Goal: Book appointment/travel/reservation

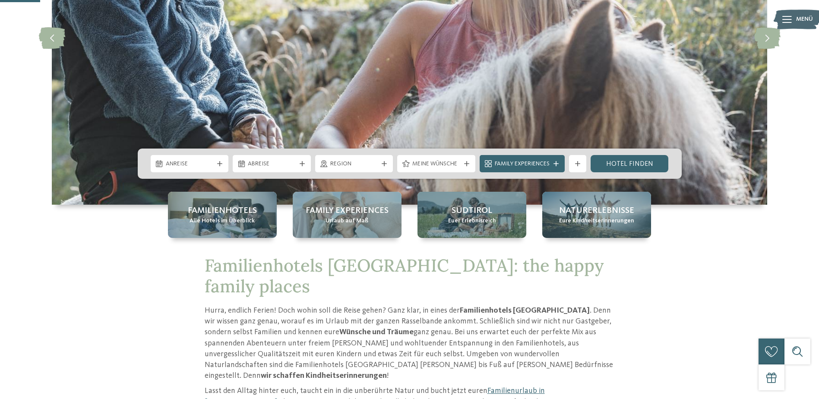
scroll to position [216, 0]
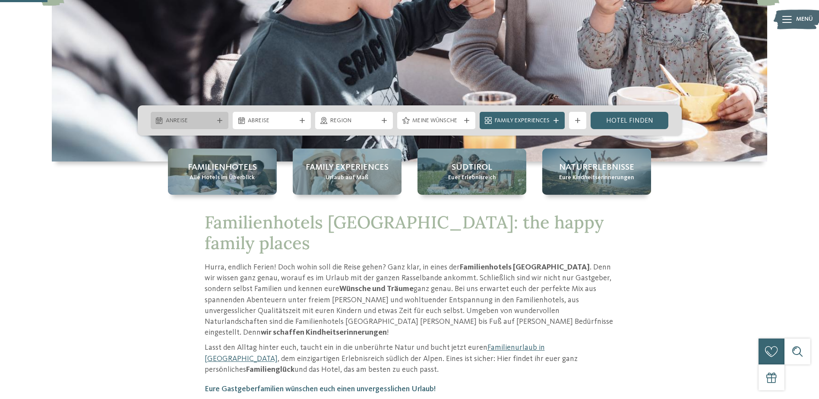
click at [221, 120] on icon at bounding box center [219, 120] width 5 height 5
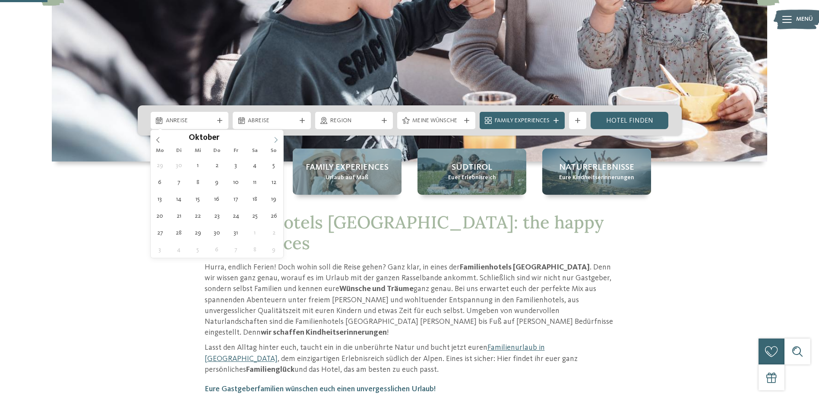
click at [276, 139] on icon at bounding box center [276, 140] width 6 height 6
type div "[DATE]"
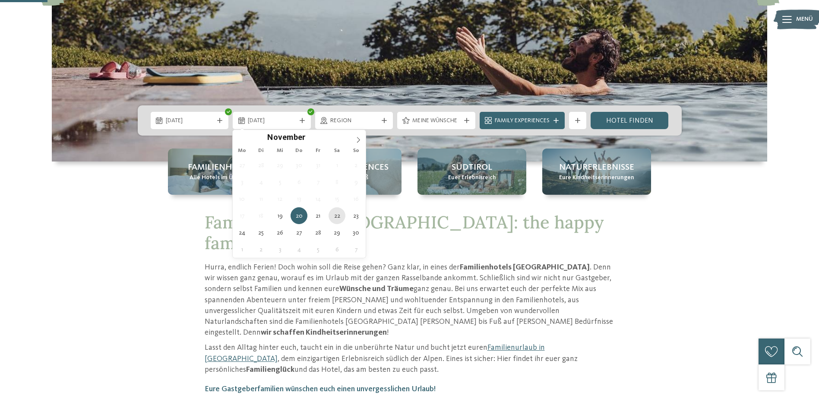
type div "[DATE]"
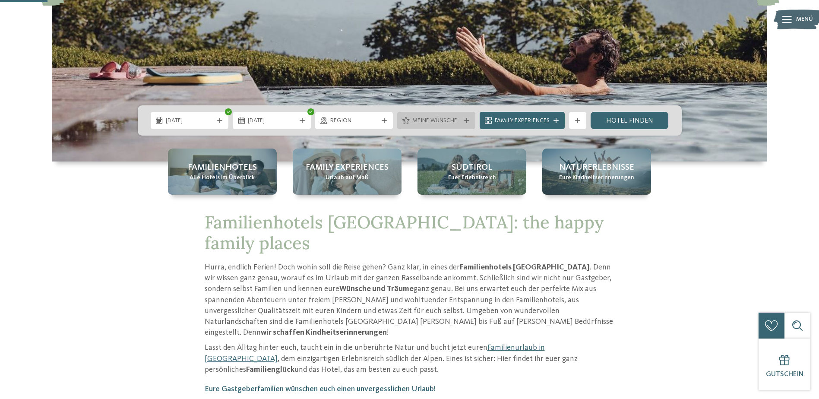
click at [458, 115] on div "Meine Wünsche" at bounding box center [436, 120] width 78 height 17
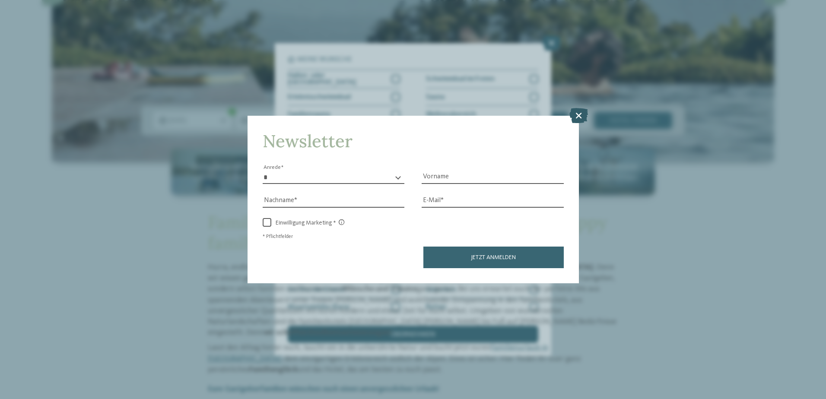
click at [582, 115] on icon at bounding box center [578, 115] width 19 height 15
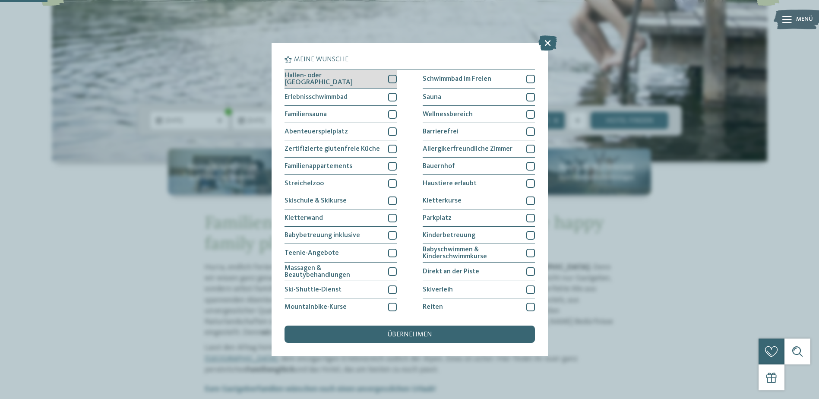
click at [385, 79] on div "Hallen- oder [GEOGRAPHIC_DATA]" at bounding box center [341, 79] width 112 height 19
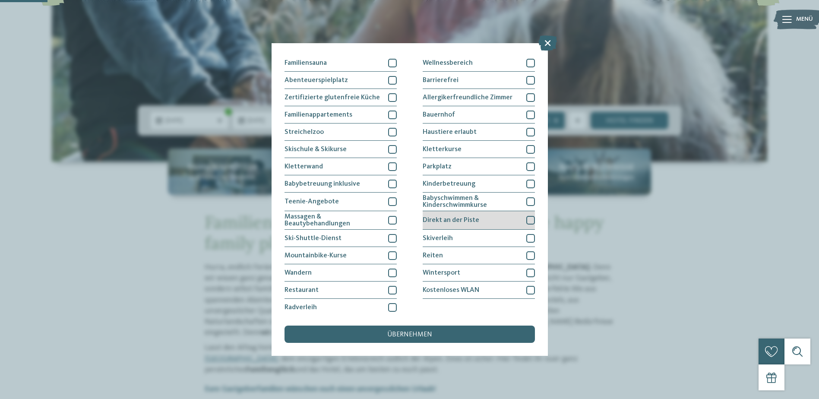
scroll to position [54, 0]
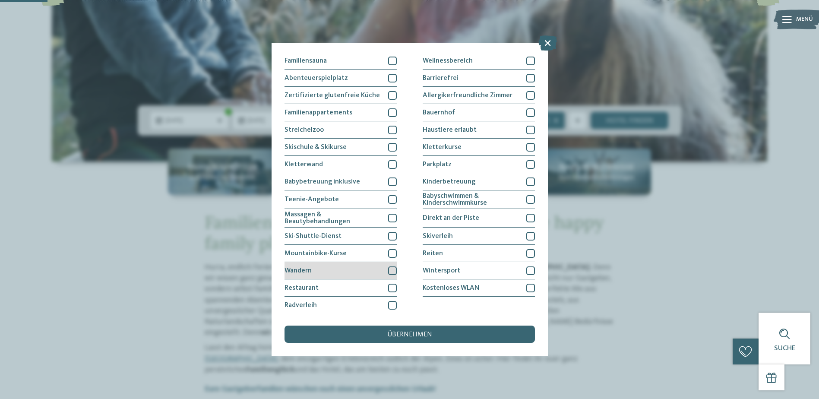
click at [389, 269] on div at bounding box center [392, 270] width 9 height 9
click at [389, 269] on icon at bounding box center [392, 270] width 6 height 5
click at [527, 285] on div at bounding box center [530, 288] width 9 height 9
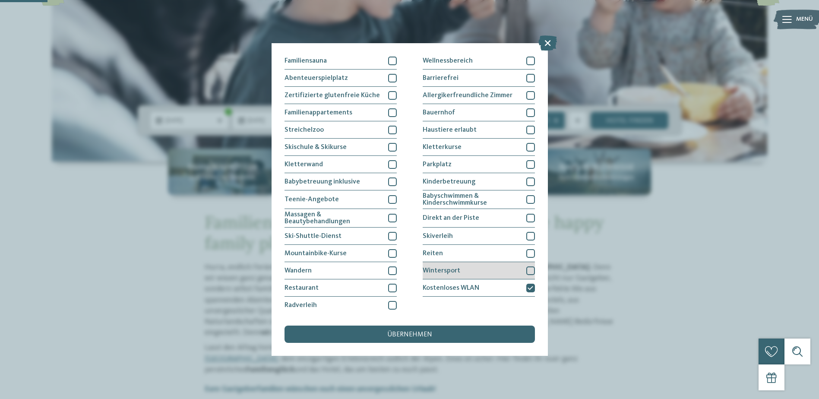
scroll to position [10, 0]
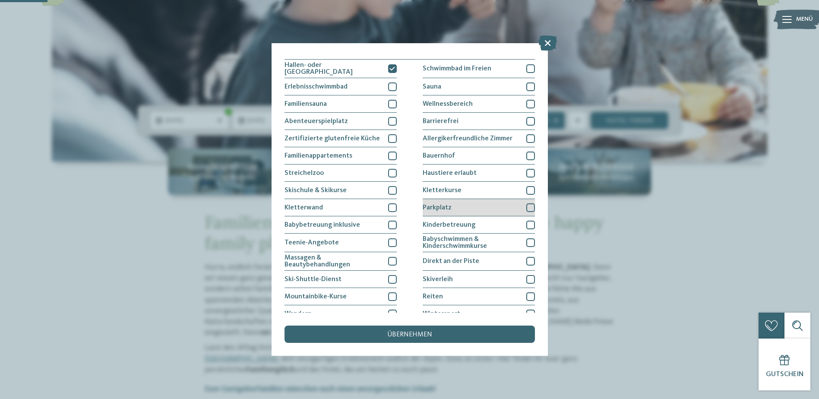
click at [529, 207] on div at bounding box center [530, 207] width 9 height 9
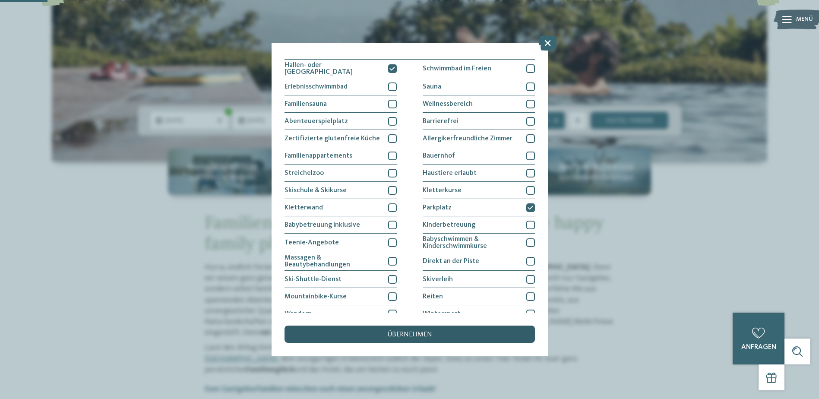
click at [422, 334] on span "übernehmen" at bounding box center [409, 334] width 45 height 7
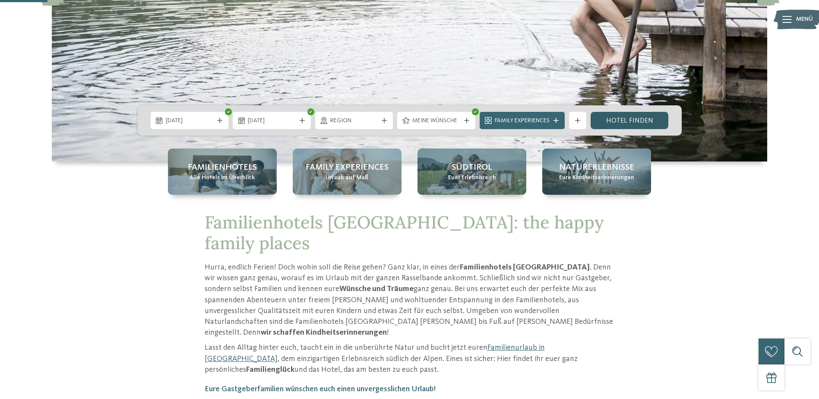
click at [633, 117] on link "Hotel finden" at bounding box center [630, 120] width 78 height 17
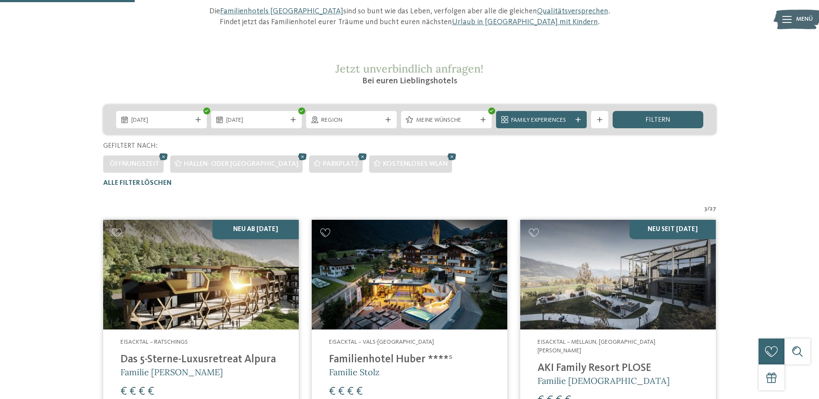
scroll to position [111, 0]
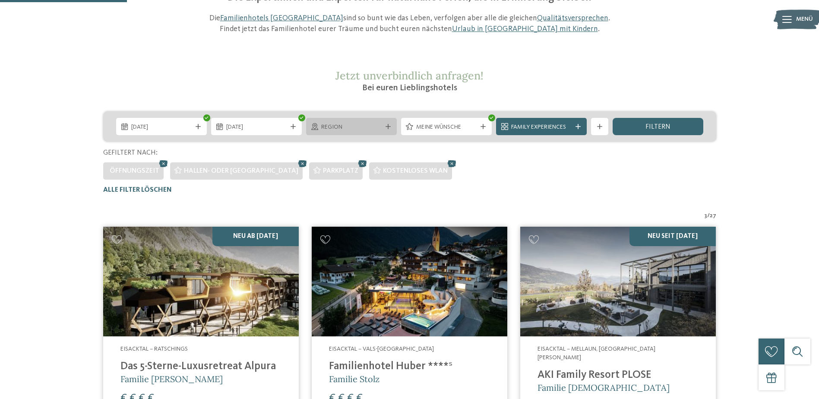
click at [361, 119] on div "Region" at bounding box center [351, 126] width 91 height 17
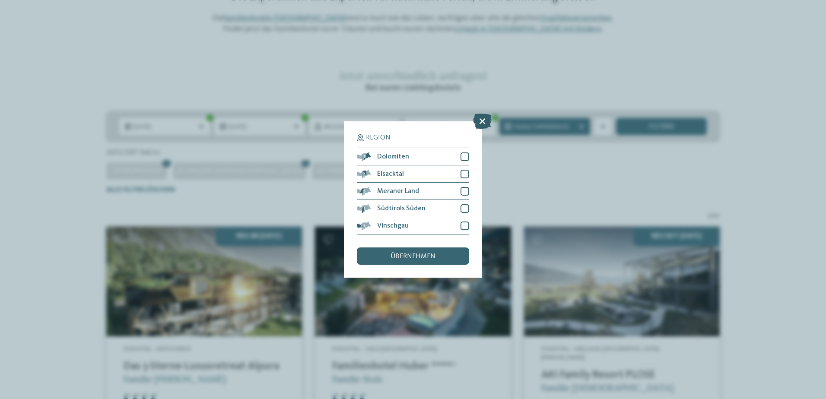
click at [488, 119] on icon at bounding box center [482, 121] width 19 height 15
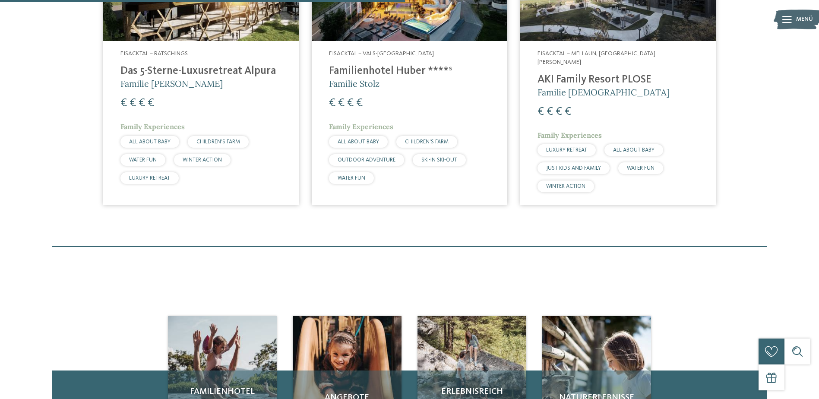
scroll to position [413, 0]
